Goal: Task Accomplishment & Management: Manage account settings

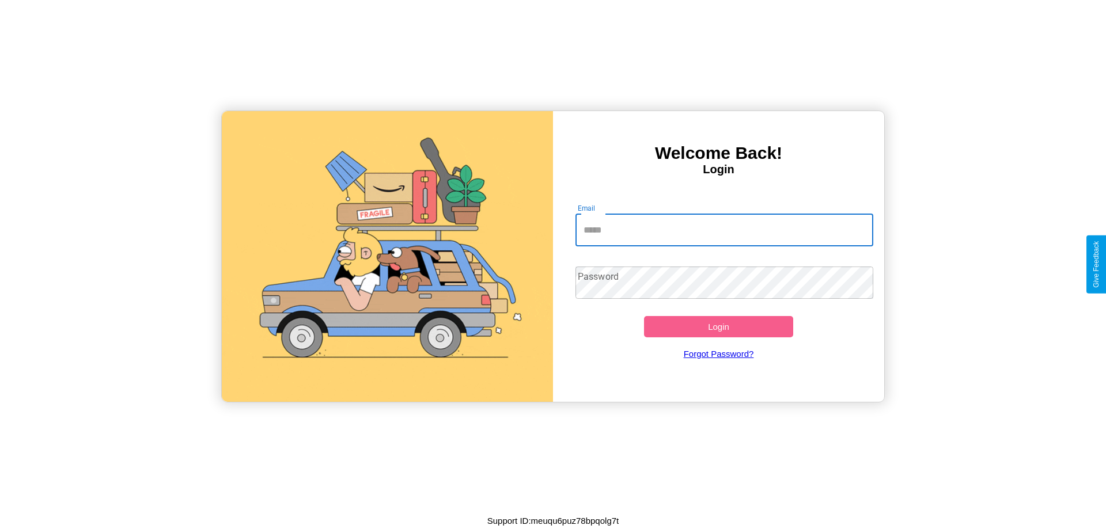
click at [724, 230] on input "Email" at bounding box center [725, 230] width 298 height 32
type input "**********"
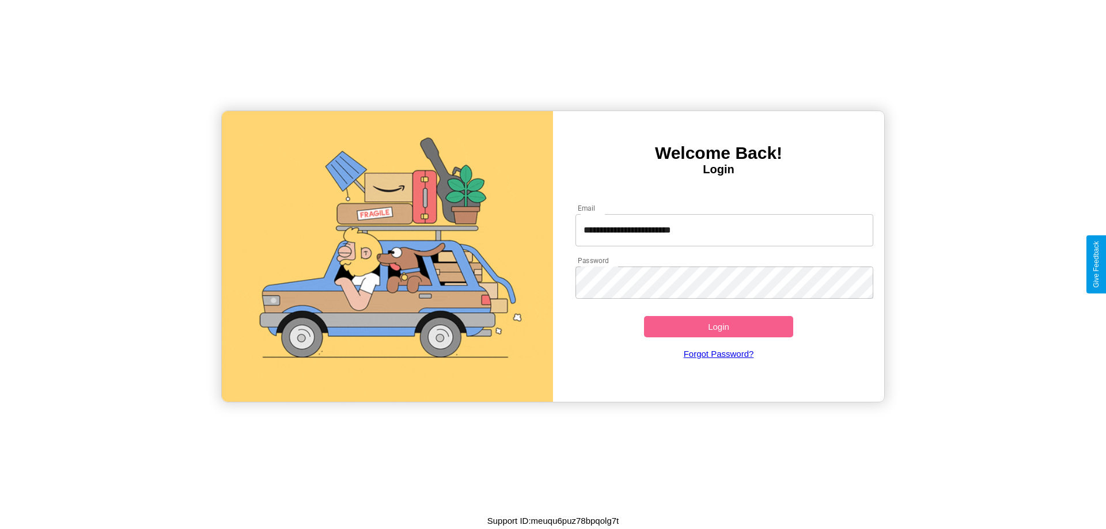
click at [718, 327] on button "Login" at bounding box center [718, 326] width 149 height 21
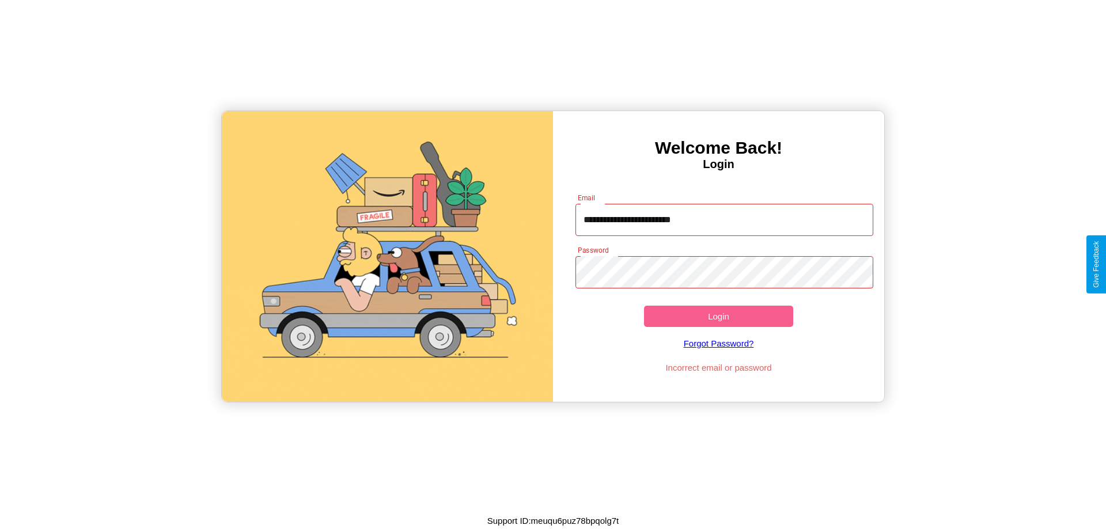
click at [718, 316] on button "Login" at bounding box center [718, 316] width 149 height 21
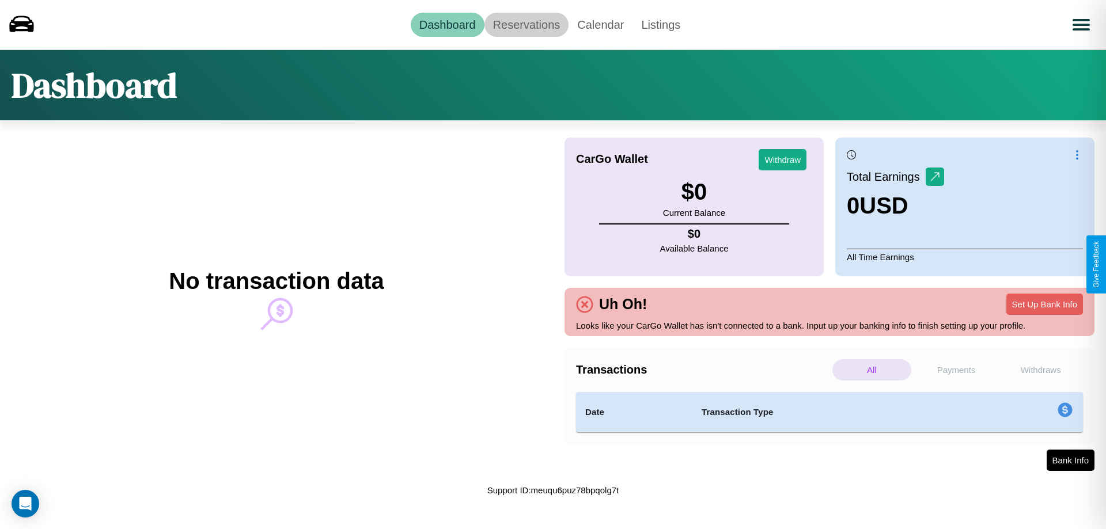
click at [526, 24] on link "Reservations" at bounding box center [526, 25] width 85 height 24
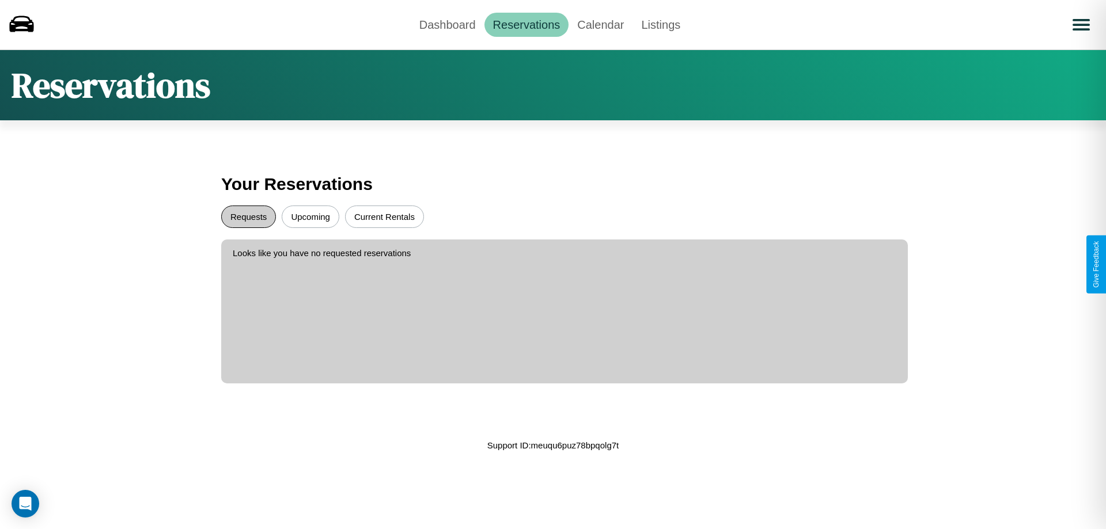
click at [248, 217] on button "Requests" at bounding box center [248, 217] width 55 height 22
click at [384, 217] on button "Current Rentals" at bounding box center [384, 217] width 79 height 22
click at [311, 217] on button "Upcoming" at bounding box center [311, 217] width 58 height 22
click at [447, 24] on link "Dashboard" at bounding box center [448, 25] width 74 height 24
